Goal: Communication & Community: Answer question/provide support

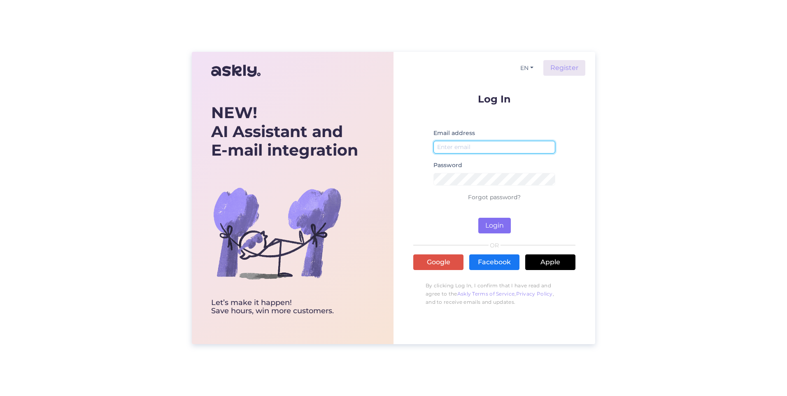
type input "[PERSON_NAME][EMAIL_ADDRESS][PERSON_NAME][DOMAIN_NAME]"
click at [507, 227] on button "Login" at bounding box center [494, 226] width 32 height 16
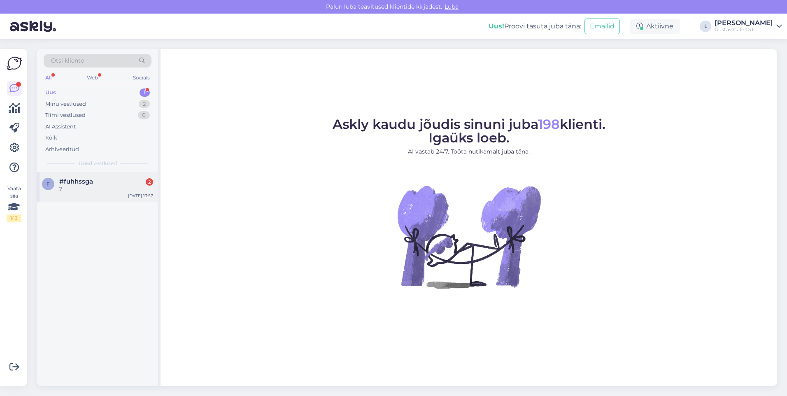
click at [73, 190] on div "?" at bounding box center [106, 188] width 94 height 7
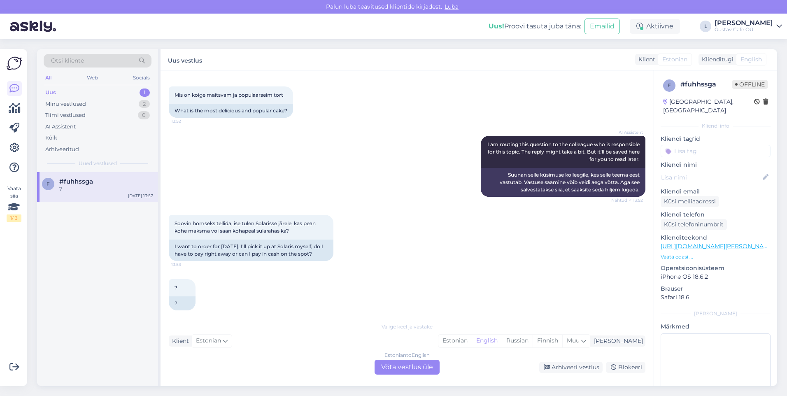
scroll to position [129, 0]
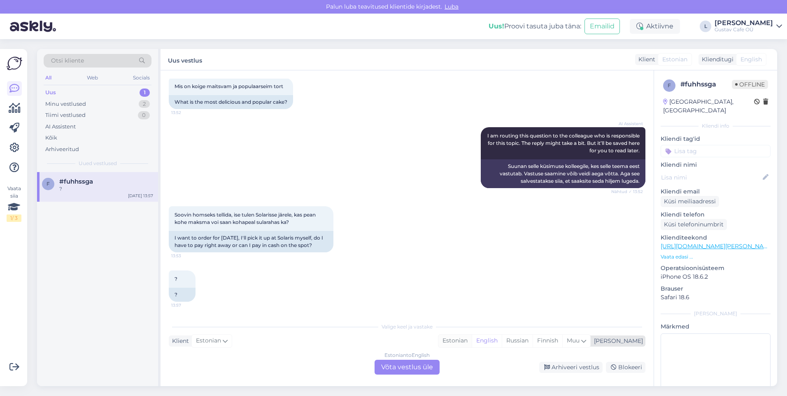
click at [471, 343] on div "Estonian" at bounding box center [454, 340] width 33 height 12
click at [429, 369] on div "Estonian to Estonian Võta vestlus üle" at bounding box center [406, 367] width 65 height 15
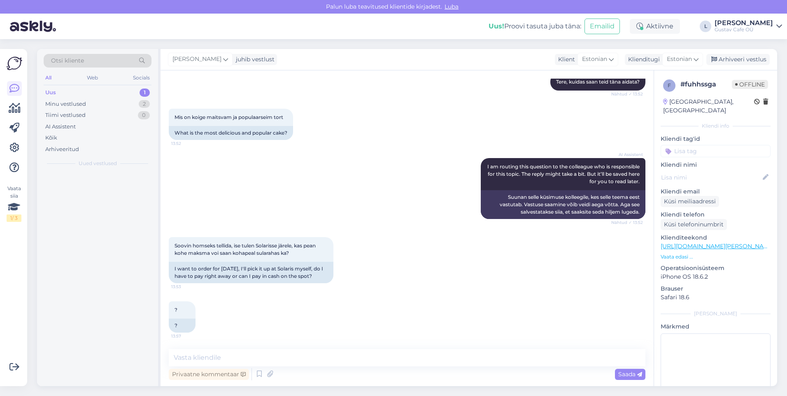
scroll to position [98, 0]
click at [415, 355] on textarea at bounding box center [407, 357] width 476 height 17
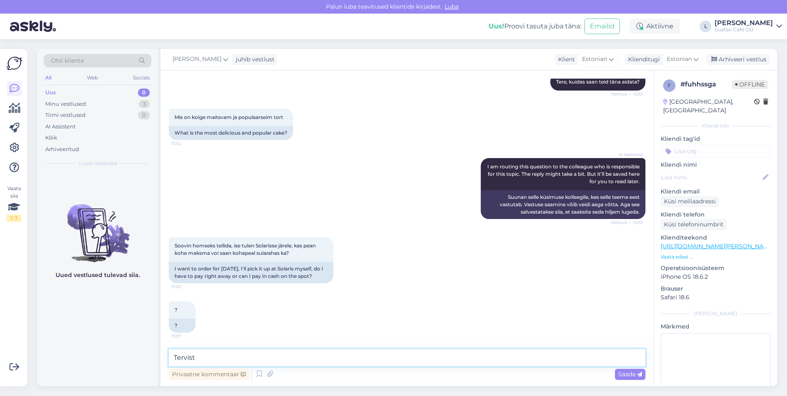
type textarea "Tervist!"
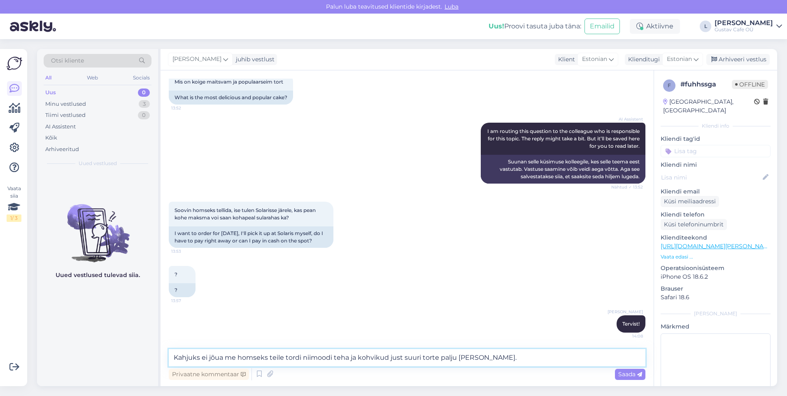
type textarea "Kahjuks ei jõua me homseks teile tordi niimoodi teha ja kohvikud just suuri tor…"
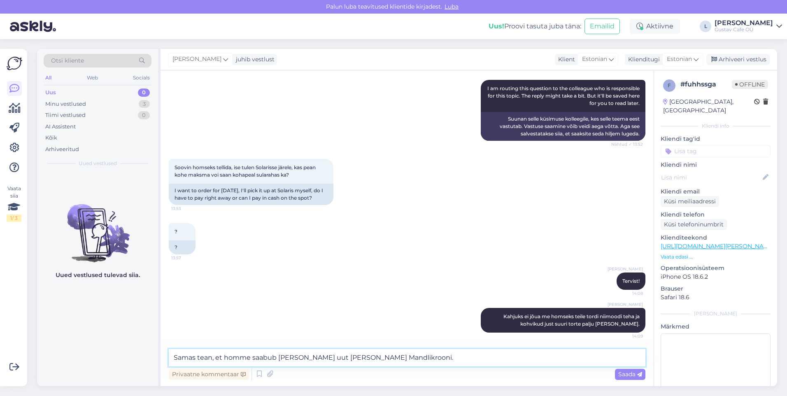
click at [408, 361] on textarea "Samas tean, et homme saabub [PERSON_NAME] uut [PERSON_NAME] Mandlikrooni." at bounding box center [407, 357] width 476 height 17
click at [440, 361] on textarea "Samas tean, et homme saabub [PERSON_NAME] uut [PERSON_NAME] Mandlikrooni." at bounding box center [407, 357] width 476 height 17
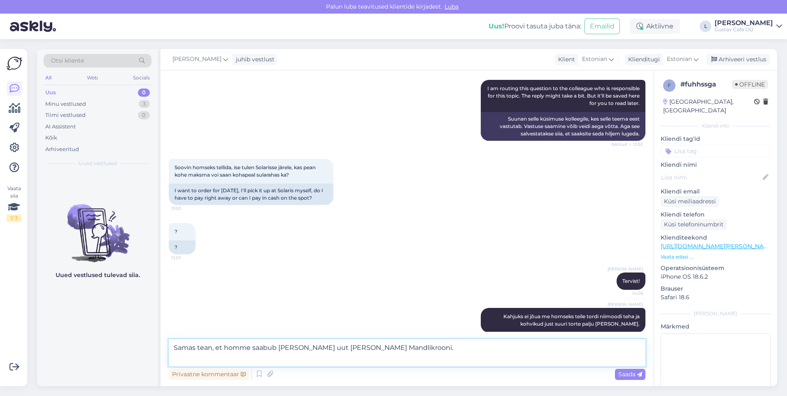
paste textarea "[URL][DOMAIN_NAME]"
type textarea "Samas tean, et homme saabub [PERSON_NAME] uut [PERSON_NAME] Mandlikrooni. [URL]…"
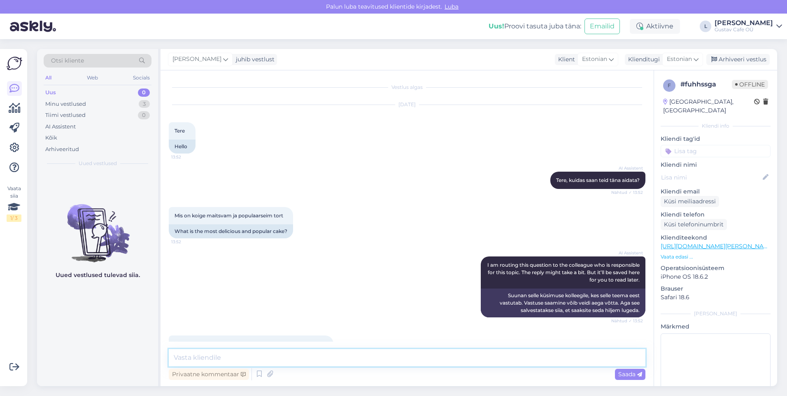
scroll to position [227, 0]
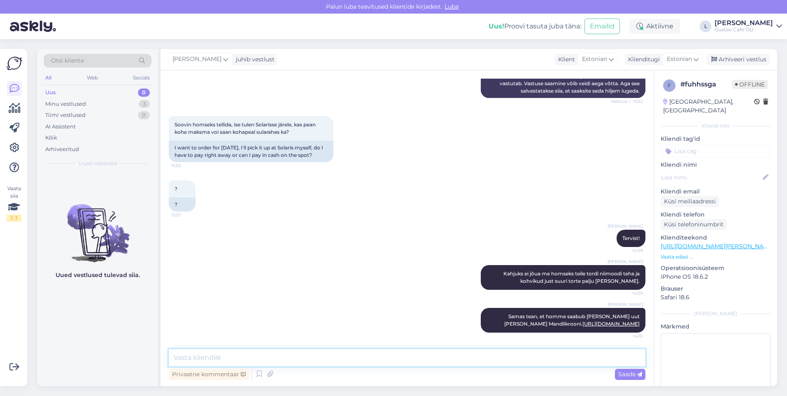
click at [434, 363] on textarea at bounding box center [407, 357] width 476 height 17
paste textarea "[URL][DOMAIN_NAME]"
type textarea "Samuti saabub homme kohvikusse antud terve tort [URL][DOMAIN_NAME]"
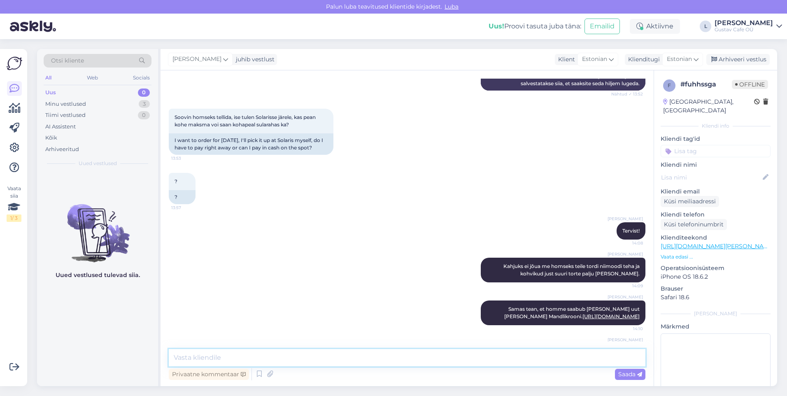
scroll to position [269, 0]
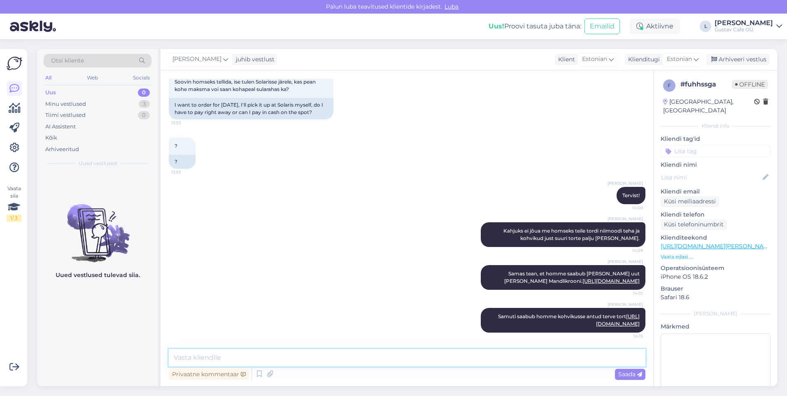
click at [460, 361] on textarea at bounding box center [407, 357] width 476 height 17
paste textarea "[URL][DOMAIN_NAME]"
type textarea "[URL][DOMAIN_NAME]"
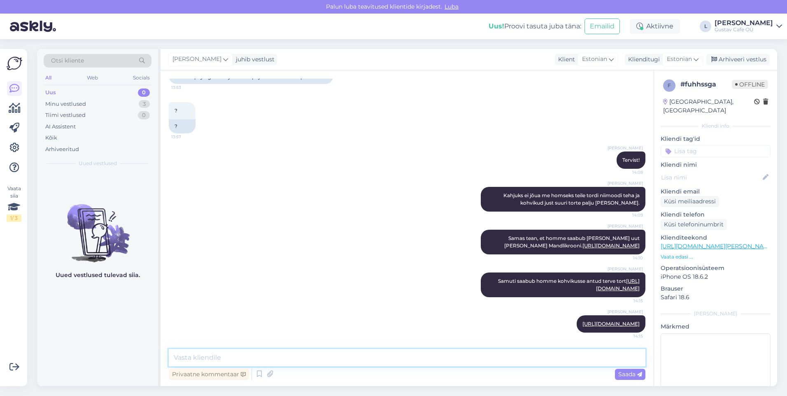
click at [460, 352] on textarea at bounding box center [407, 357] width 476 height 17
click at [64, 104] on div "Minu vestlused" at bounding box center [65, 104] width 41 height 8
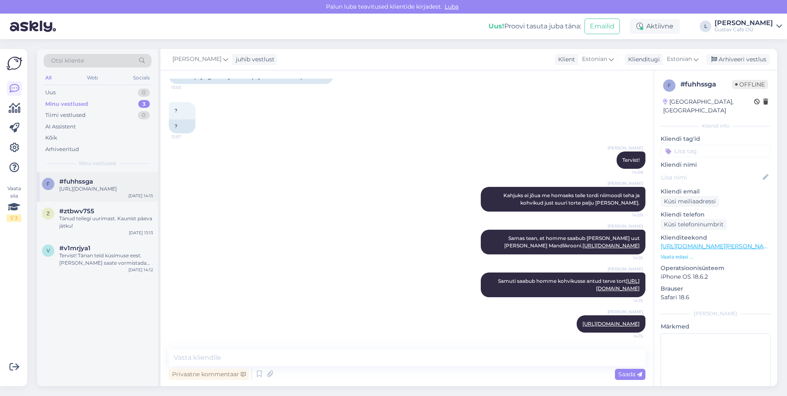
click at [104, 174] on div "f #fuhhssga [URL][DOMAIN_NAME] [DATE] 14:15" at bounding box center [97, 187] width 121 height 30
click at [97, 213] on div "#ztbwv755" at bounding box center [106, 210] width 94 height 7
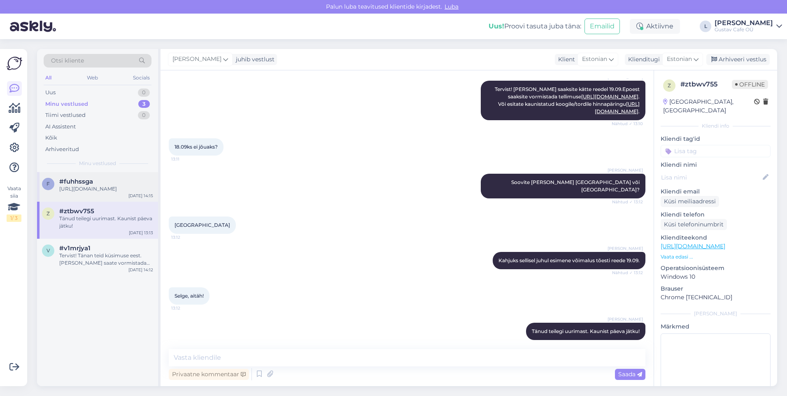
click at [106, 193] on div "f #fuhhssga [URL][DOMAIN_NAME] [DATE] 14:15" at bounding box center [97, 187] width 121 height 30
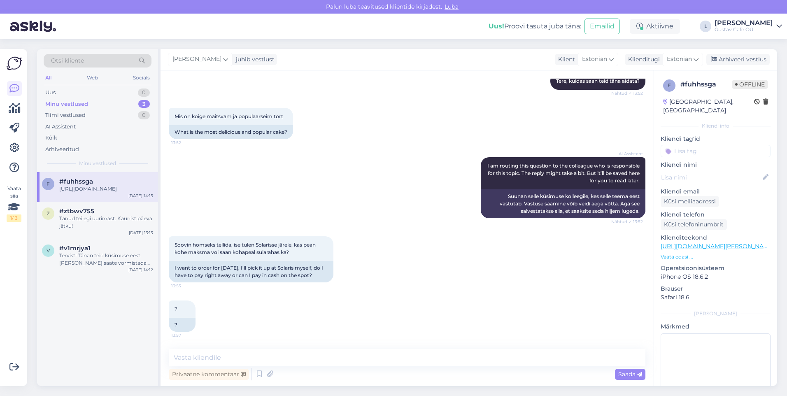
scroll to position [305, 0]
